Goal: Task Accomplishment & Management: Manage account settings

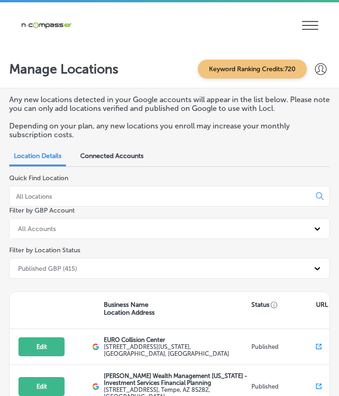
click at [132, 194] on input at bounding box center [162, 196] width 294 height 8
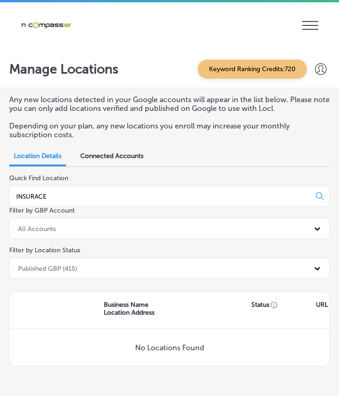
type input "INSURACE"
click at [74, 194] on input "INSURACE" at bounding box center [162, 196] width 294 height 8
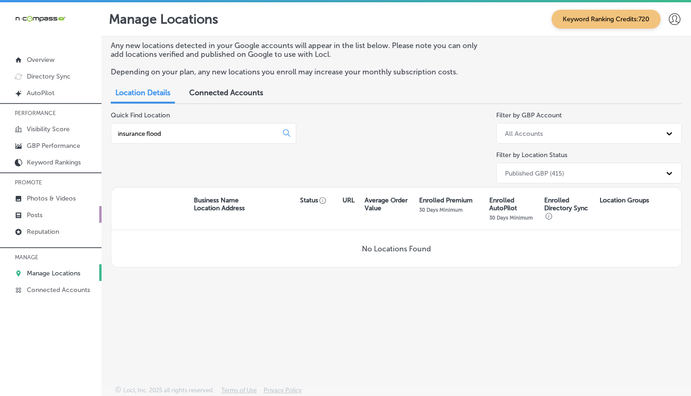
type input "insurance flood"
click at [66, 207] on link "Posts" at bounding box center [51, 214] width 102 height 17
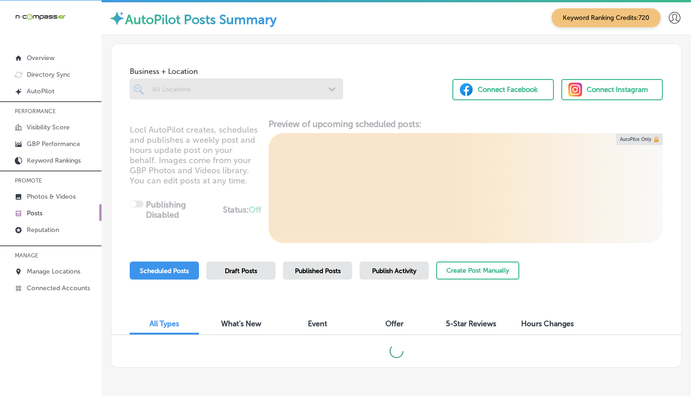
scroll to position [2, 0]
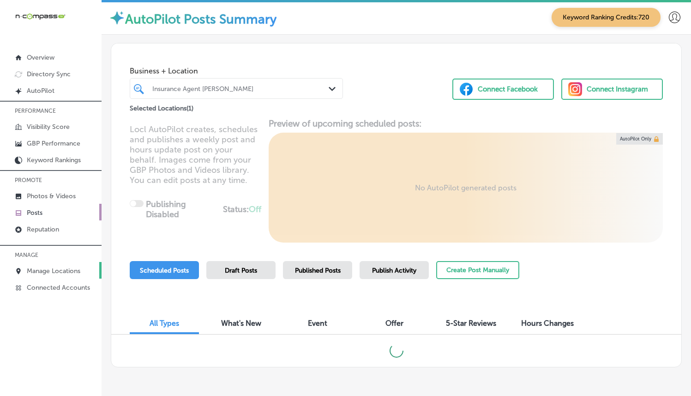
click at [70, 270] on p "Manage Locations" at bounding box center [54, 271] width 54 height 8
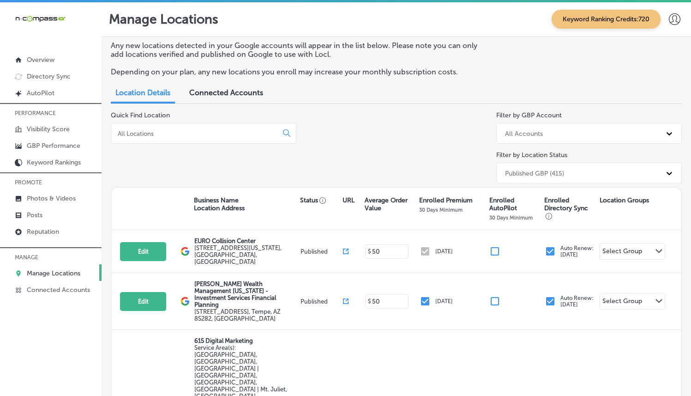
click at [232, 133] on input at bounding box center [196, 133] width 159 height 8
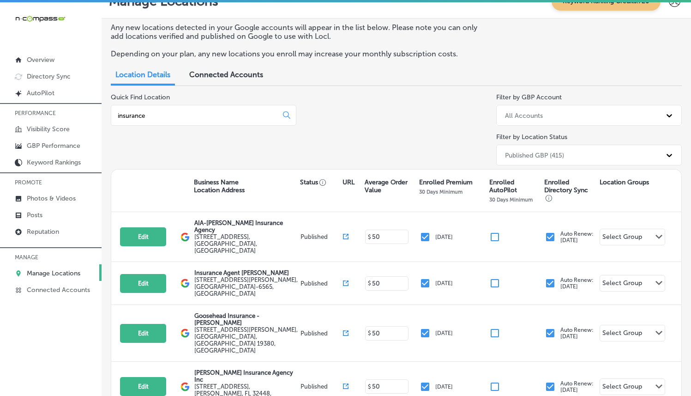
scroll to position [20, 0]
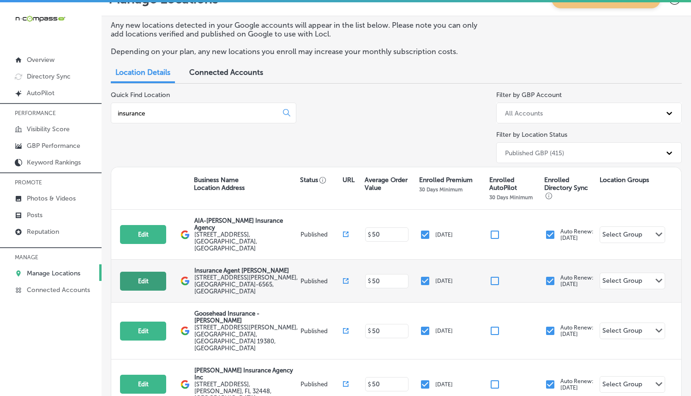
type input "insurance"
click at [124, 272] on button "Edit" at bounding box center [143, 281] width 46 height 19
select select "US"
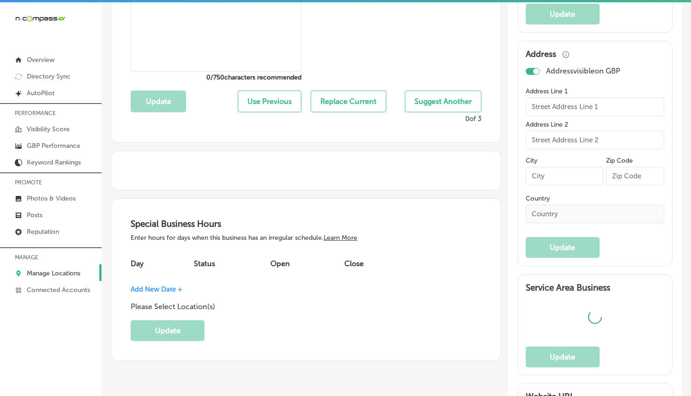
scroll to position [277, 0]
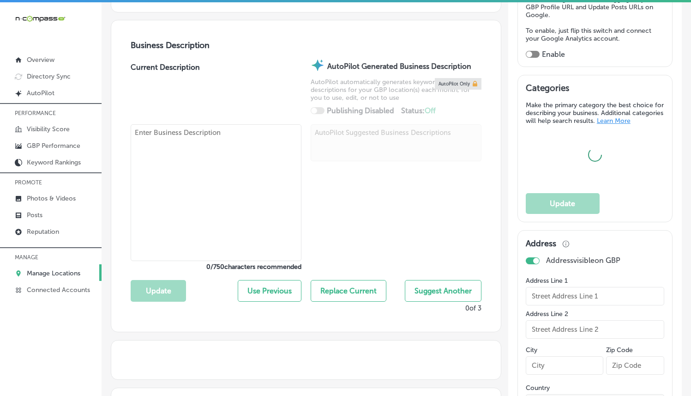
type input "Insurance Agent [PERSON_NAME]"
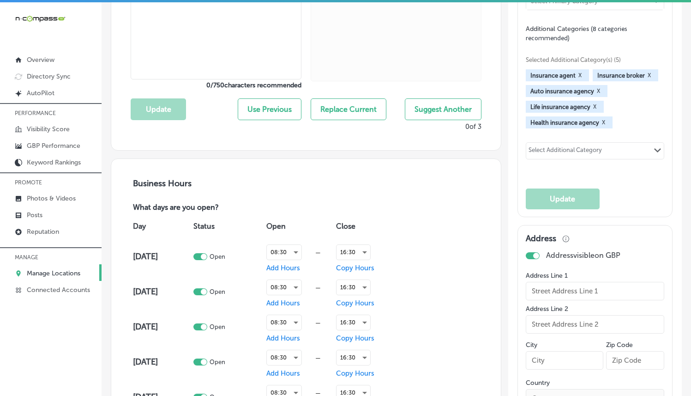
type textarea "Insurance Agent [PERSON_NAME] offers expert insurance services in [GEOGRAPHIC_D…"
type input "[STREET_ADDRESS][PERSON_NAME]"
type input "Waco"
type input "76712-6565"
type input "US"
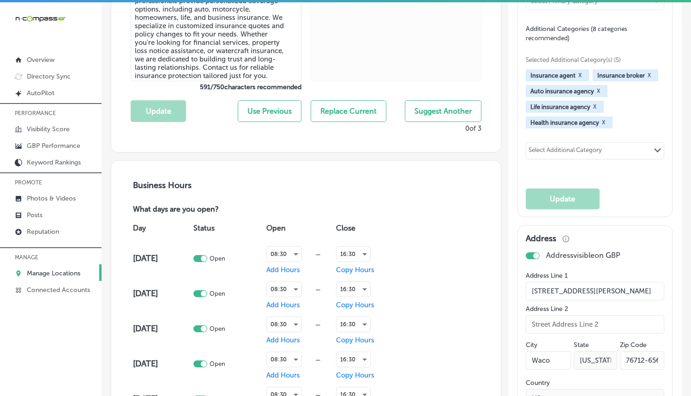
checkbox input "true"
type input "[URL][DOMAIN_NAME]"
type input "[PHONE_NUMBER]"
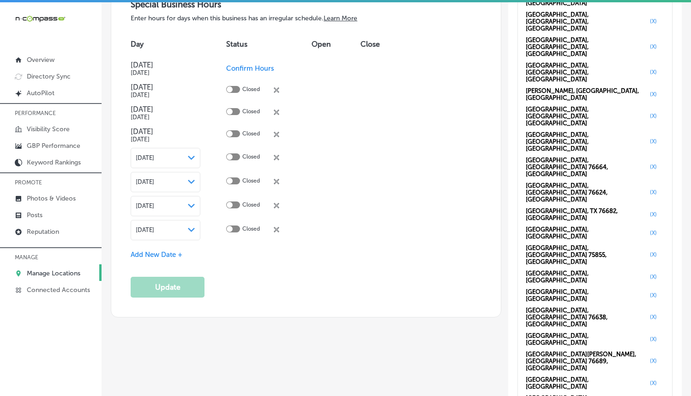
scroll to position [999, 0]
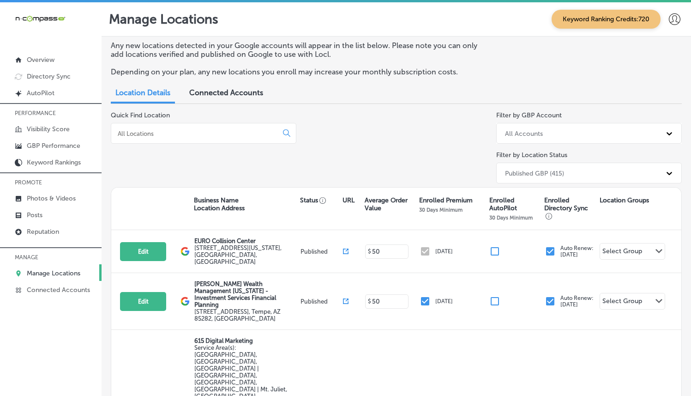
click at [236, 129] on input at bounding box center [196, 133] width 159 height 8
click at [59, 208] on link "Posts" at bounding box center [51, 214] width 102 height 17
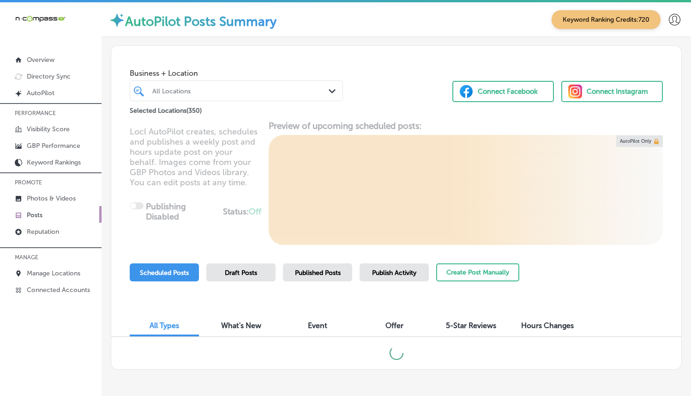
click at [321, 93] on div "All Locations" at bounding box center [240, 91] width 177 height 8
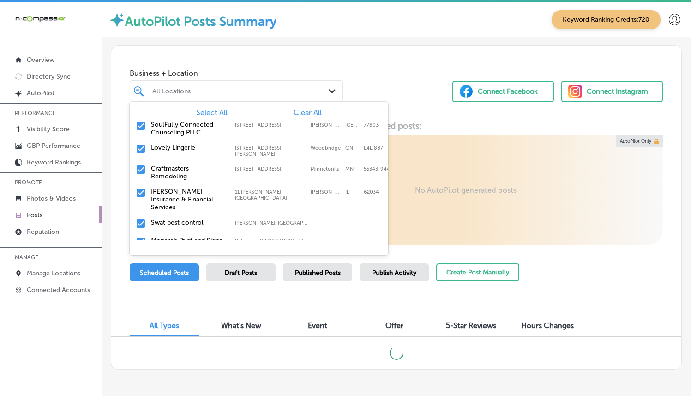
click at [313, 110] on span "Clear All" at bounding box center [308, 112] width 28 height 9
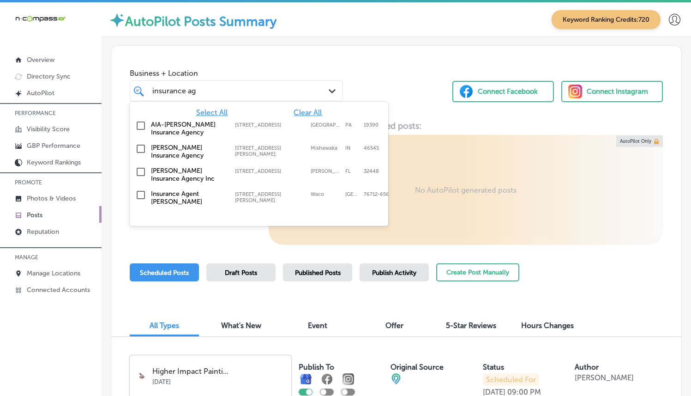
click at [196, 195] on label "Insurance Agent [PERSON_NAME]" at bounding box center [188, 198] width 75 height 16
type input "insurance ag"
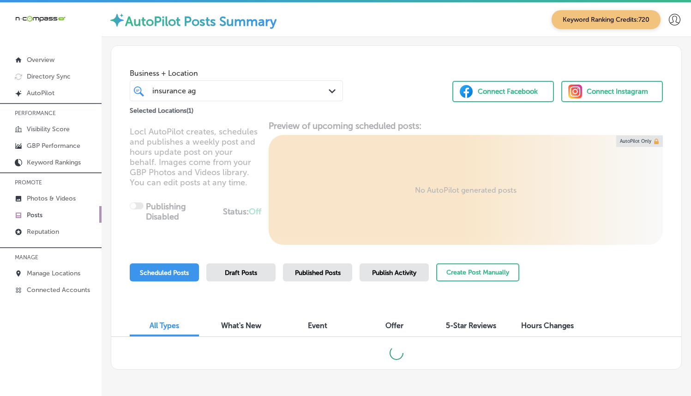
click at [340, 67] on div "Business + Location insurance ag insurance ag Path Created with Sketch." at bounding box center [236, 82] width 213 height 37
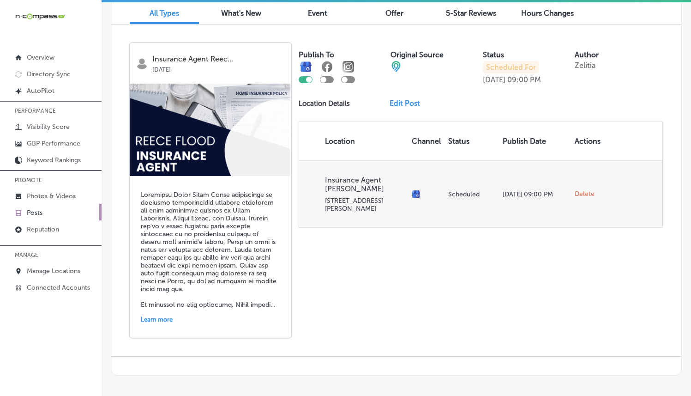
scroll to position [347, 0]
